Goal: Information Seeking & Learning: Understand process/instructions

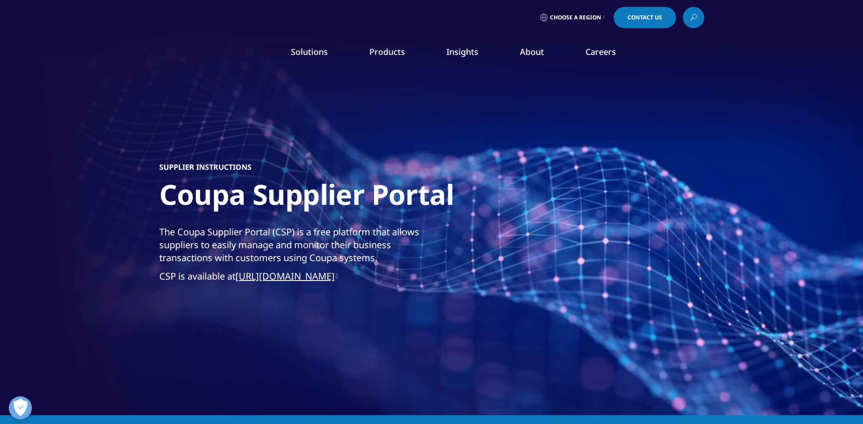
click at [325, 280] on link "https://supplier.coupahost.com/" at bounding box center [286, 276] width 102 height 12
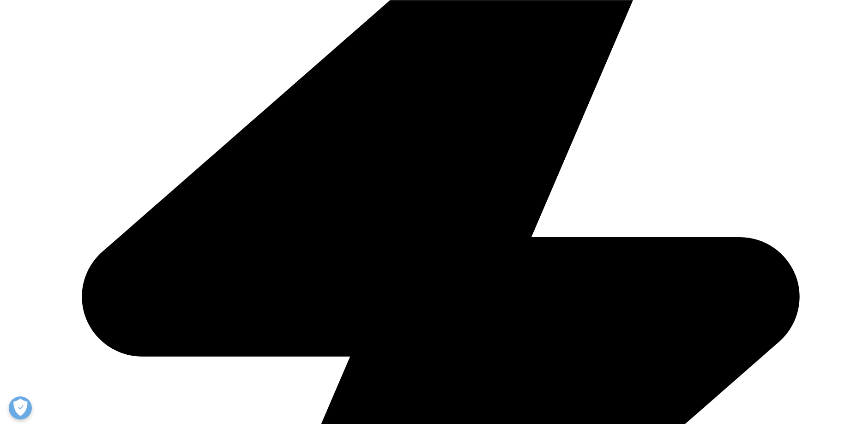
scroll to position [424, 0]
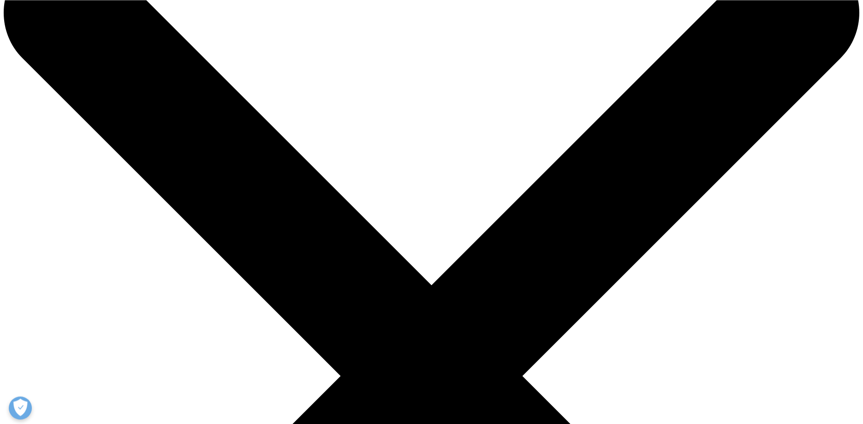
scroll to position [141, 0]
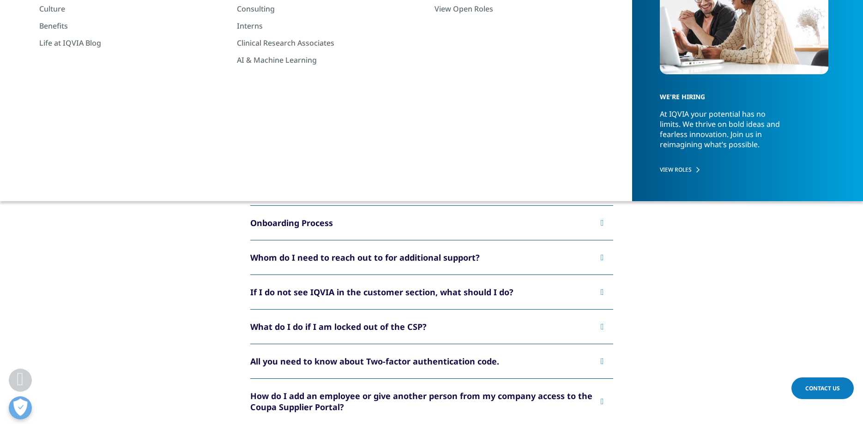
click at [303, 180] on div "I am already on the Coupa Supplier Portal (CSP). How do I connect with IQVIA in…" at bounding box center [425, 183] width 350 height 22
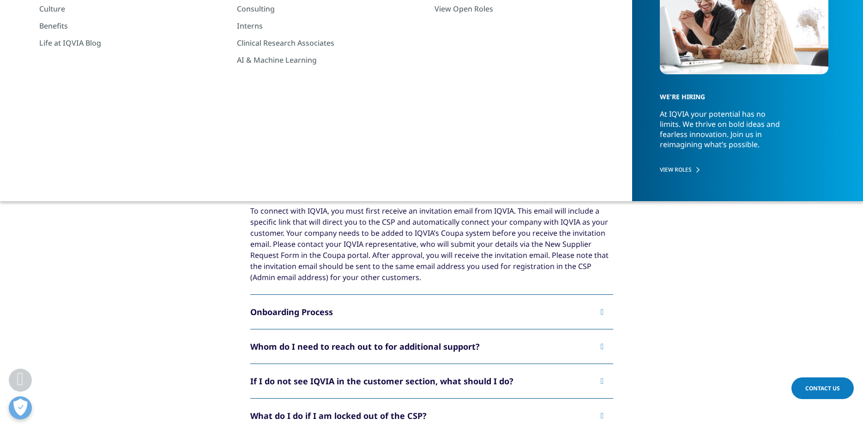
drag, startPoint x: 297, startPoint y: 212, endPoint x: 186, endPoint y: 273, distance: 126.7
click at [250, 273] on div "To connect with IQVIA, you must first receive an invitation email from IQVIA. T…" at bounding box center [431, 244] width 363 height 78
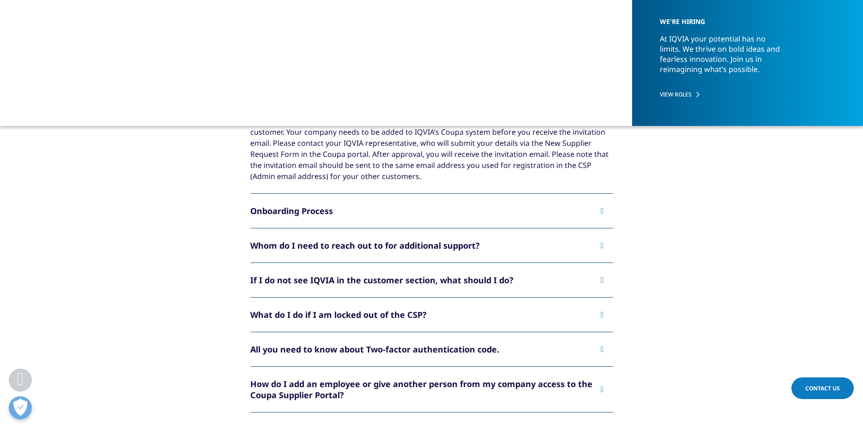
scroll to position [283, 0]
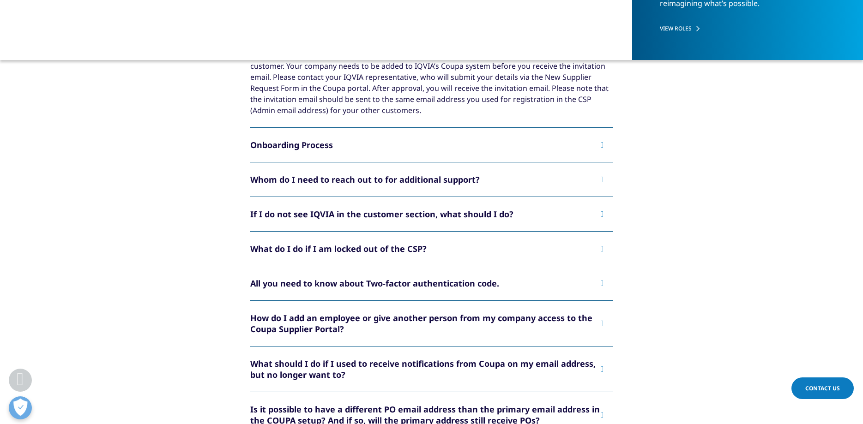
click at [250, 180] on div "Whom do I need to reach out to for additional support?" at bounding box center [364, 179] width 229 height 11
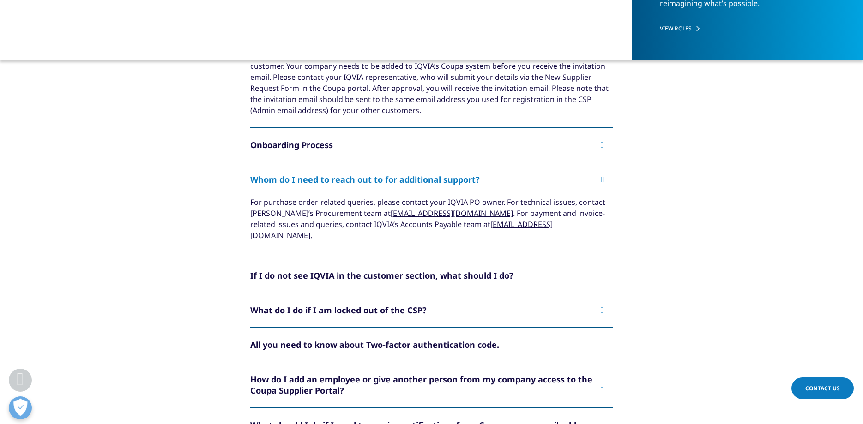
click at [250, 270] on div "If I do not see IQVIA in the customer section, what should I do?" at bounding box center [381, 275] width 263 height 11
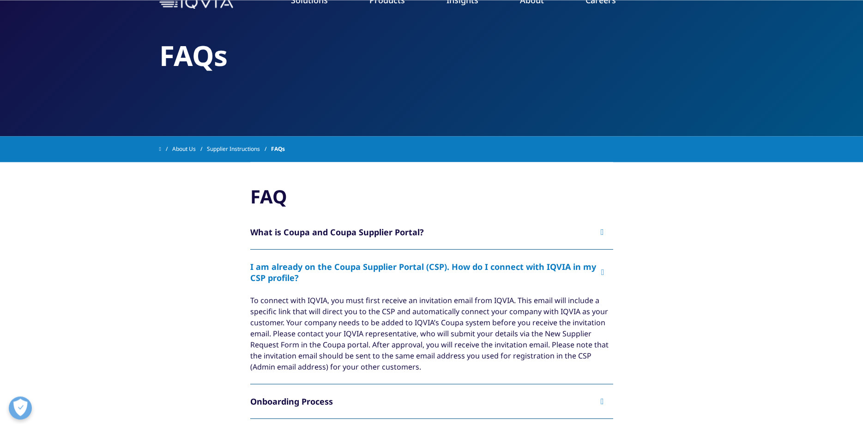
scroll to position [47, 0]
